Goal: Task Accomplishment & Management: Complete application form

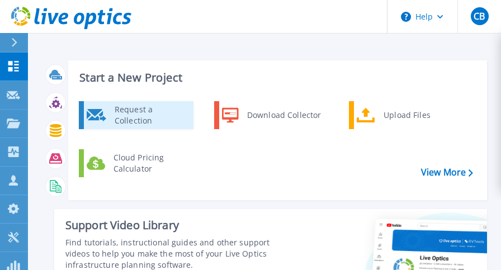
click at [172, 114] on div "Request a Collection" at bounding box center [150, 115] width 82 height 22
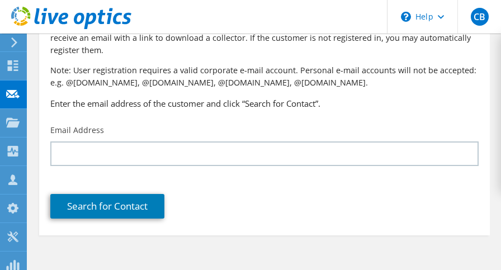
scroll to position [90, 0]
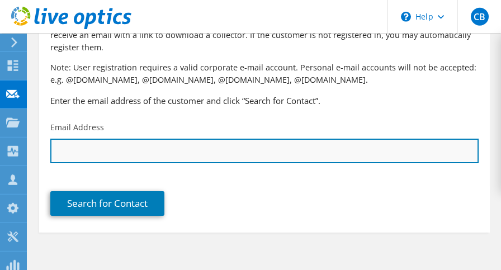
click at [190, 154] on input "text" at bounding box center [264, 151] width 428 height 25
paste input "[PERSON_NAME][EMAIL_ADDRESS][DOMAIN_NAME]"
type input "[PERSON_NAME][EMAIL_ADDRESS][DOMAIN_NAME]"
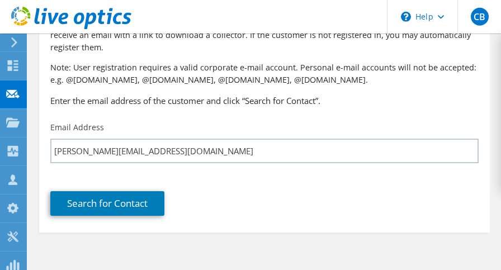
click at [212, 122] on div "Email Address [PERSON_NAME][EMAIL_ADDRESS][DOMAIN_NAME]" at bounding box center [264, 142] width 451 height 53
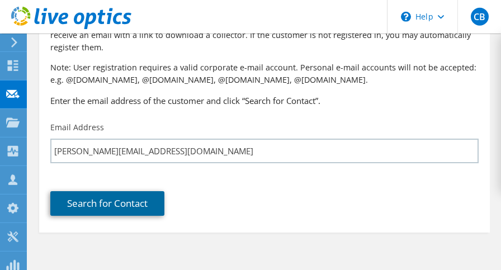
click at [114, 201] on link "Search for Contact" at bounding box center [107, 203] width 114 height 25
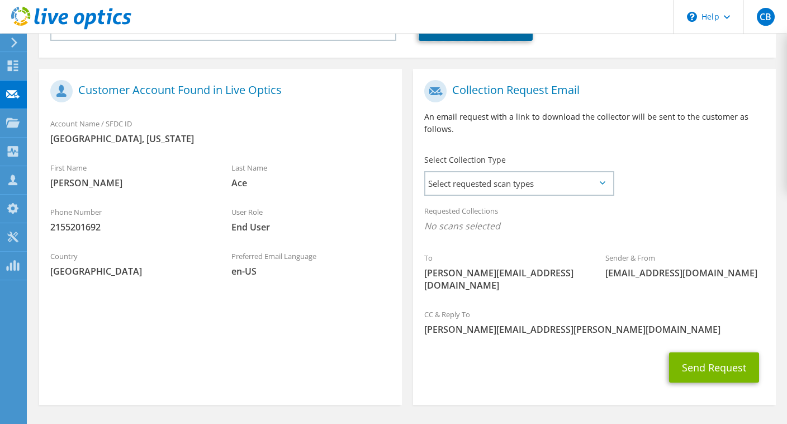
scroll to position [201, 0]
click at [500, 181] on span "Select requested scan types" at bounding box center [518, 183] width 187 height 22
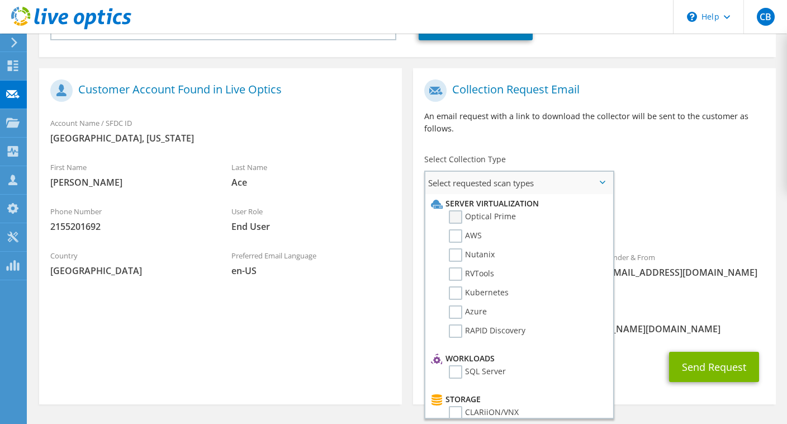
click at [461, 210] on label "Optical Prime" at bounding box center [482, 216] width 67 height 13
click at [0, 0] on input "Optical Prime" at bounding box center [0, 0] width 0 height 0
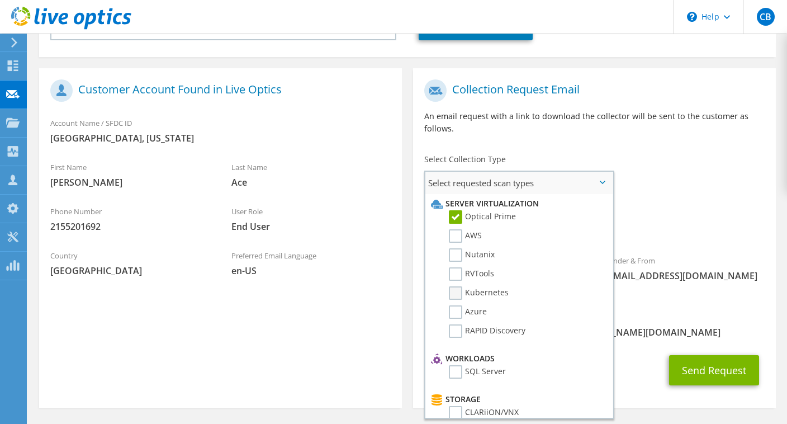
click at [454, 269] on label "Kubernetes" at bounding box center [479, 292] width 60 height 13
click at [0, 0] on input "Kubernetes" at bounding box center [0, 0] width 0 height 0
click at [454, 269] on label "Kubernetes" at bounding box center [479, 292] width 60 height 13
click at [0, 0] on input "Kubernetes" at bounding box center [0, 0] width 0 height 0
click at [460, 251] on li "Nutanix" at bounding box center [517, 257] width 179 height 19
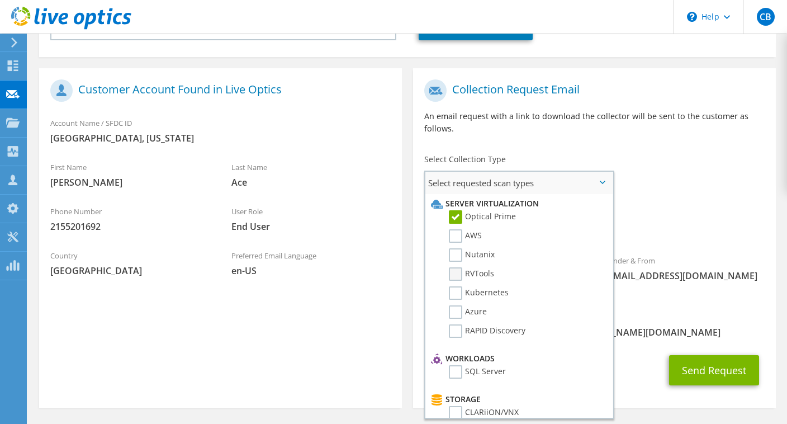
click at [457, 267] on label "RVTools" at bounding box center [471, 273] width 45 height 13
click at [0, 0] on input "RVTools" at bounding box center [0, 0] width 0 height 0
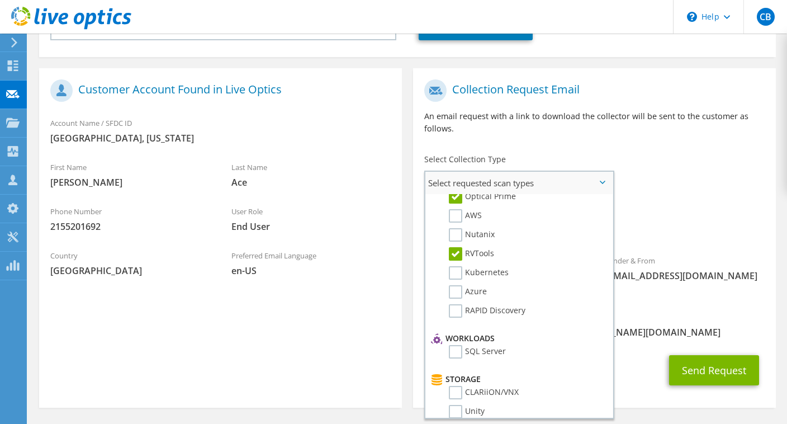
scroll to position [0, 0]
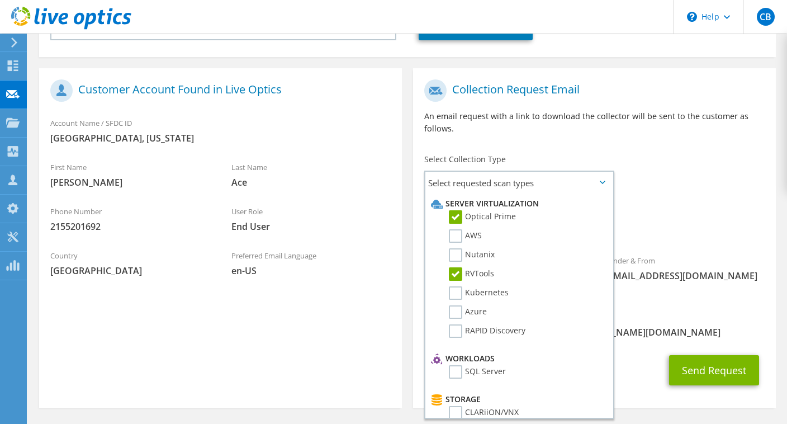
click at [285, 21] on header "CB Partner Team Member [PERSON_NAME] [PERSON_NAME][EMAIL_ADDRESS][PERSON_NAME][…" at bounding box center [393, 17] width 787 height 34
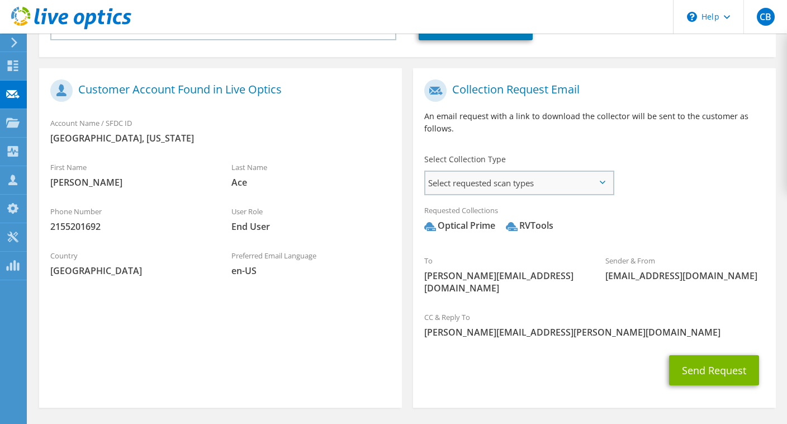
click at [500, 172] on span "Select requested scan types" at bounding box center [518, 183] width 187 height 22
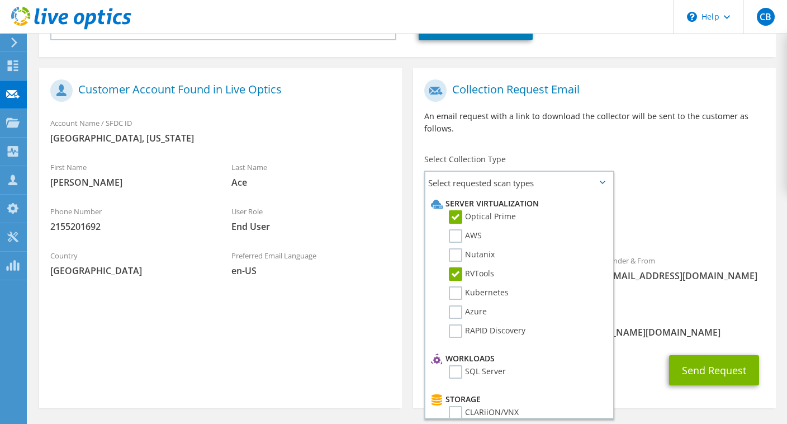
click at [500, 155] on div "To [PERSON_NAME][EMAIL_ADDRESS][DOMAIN_NAME] Sender & From [EMAIL_ADDRESS][DOMA…" at bounding box center [594, 189] width 363 height 231
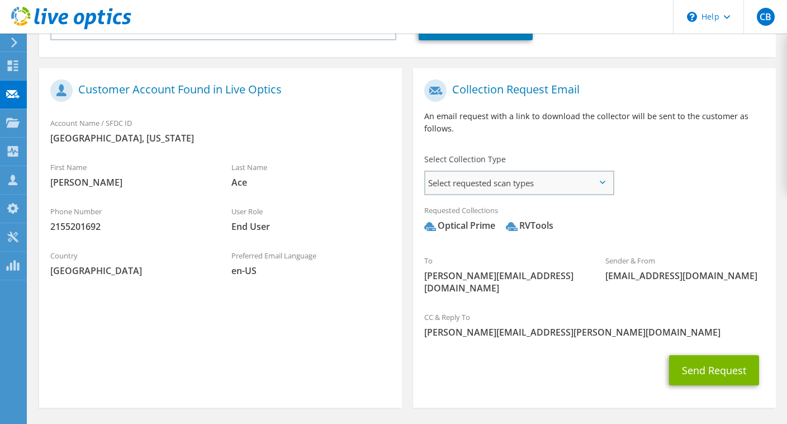
click at [500, 173] on span "Select requested scan types" at bounding box center [518, 183] width 187 height 22
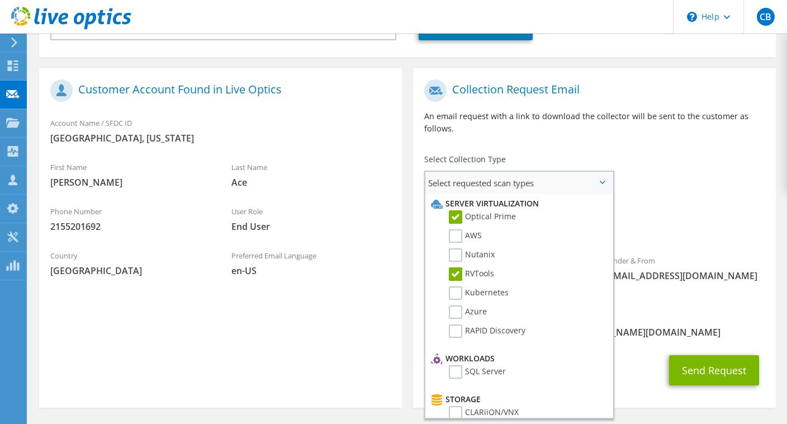
click at [500, 173] on span "Select requested scan types" at bounding box center [518, 183] width 187 height 22
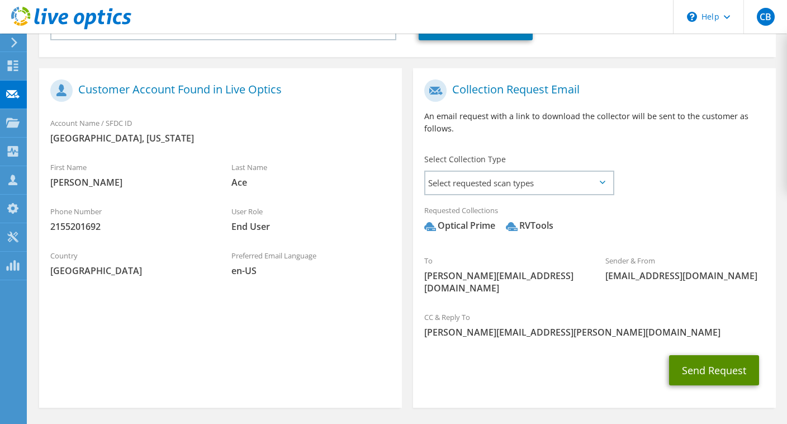
click at [500, 269] on button "Send Request" at bounding box center [714, 370] width 90 height 30
